Goal: Task Accomplishment & Management: Use online tool/utility

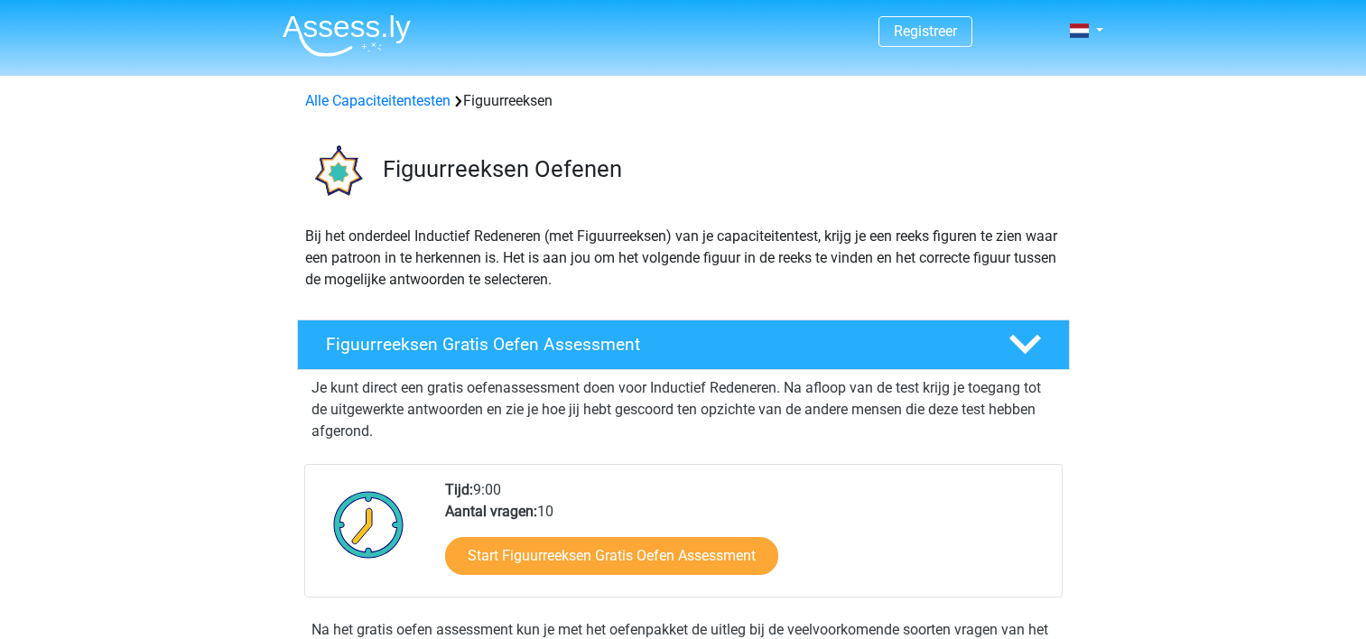
click at [702, 554] on link "Start Figuurreeksen Gratis Oefen Assessment" at bounding box center [611, 556] width 333 height 38
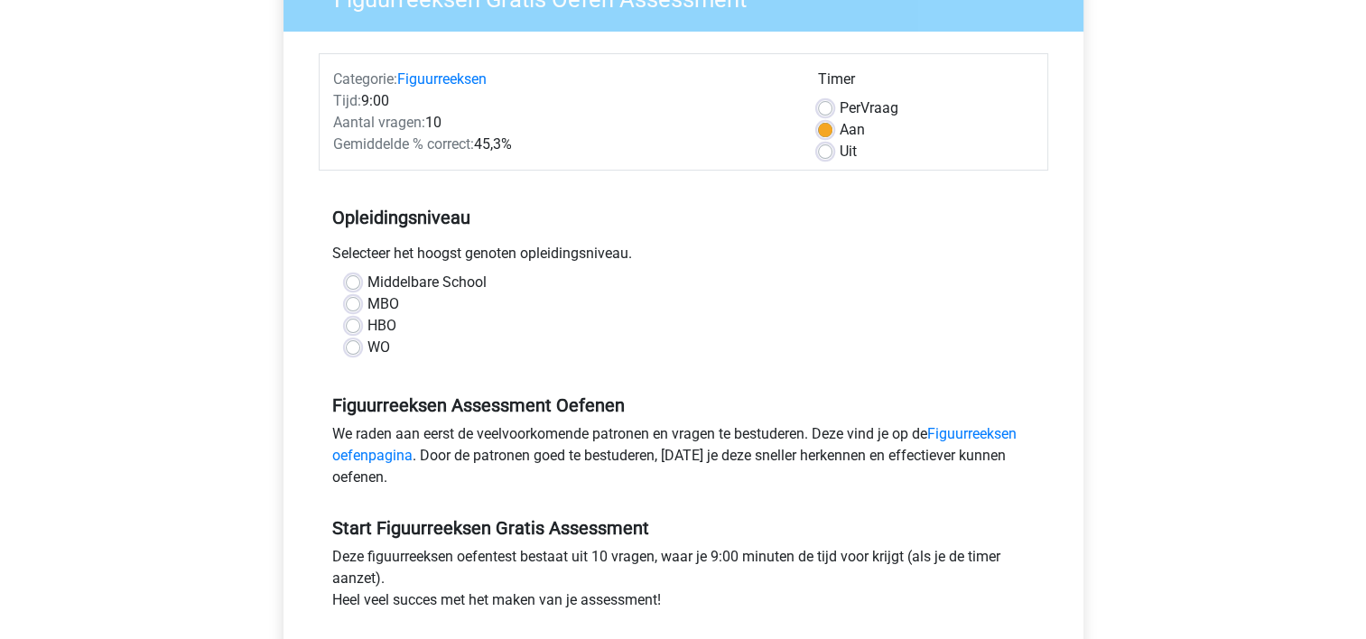
click at [381, 320] on label "HBO" at bounding box center [381, 326] width 29 height 22
click at [360, 320] on input "HBO" at bounding box center [353, 324] width 14 height 18
radio input "true"
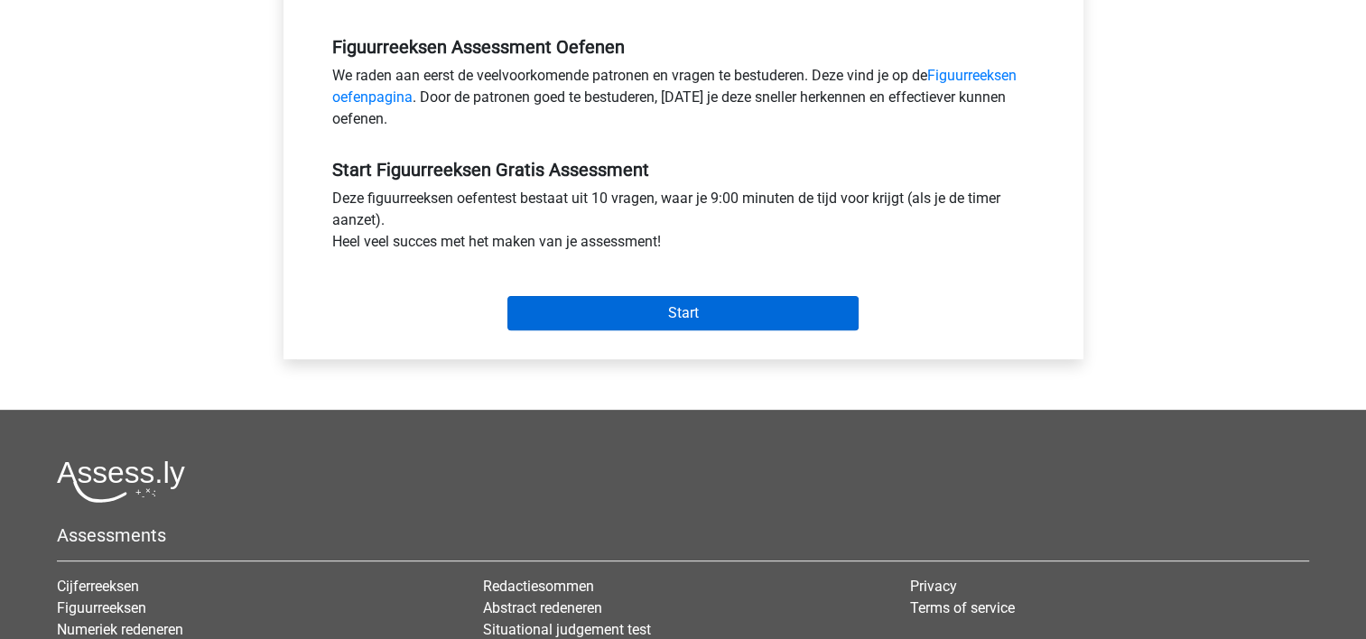
scroll to position [542, 0]
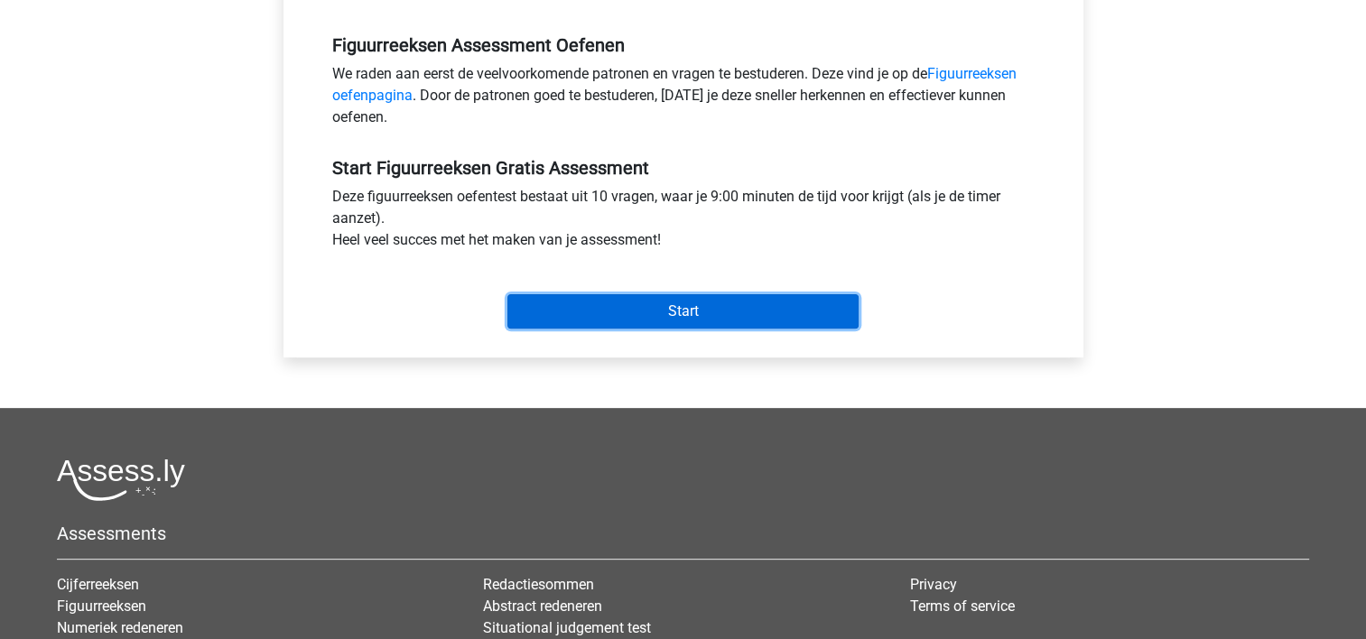
click at [638, 315] on input "Start" at bounding box center [682, 311] width 351 height 34
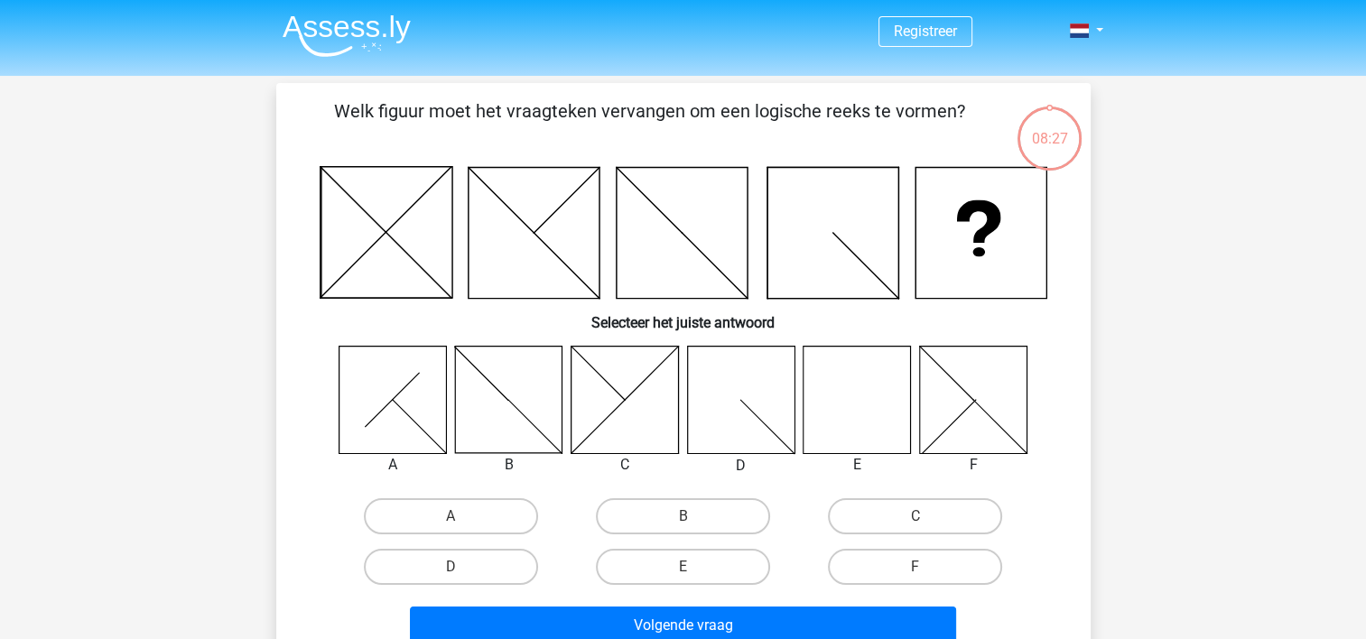
click at [1148, 197] on div "Registreer Nederlands English" at bounding box center [683, 593] width 1366 height 1186
